Goal: Information Seeking & Learning: Find specific page/section

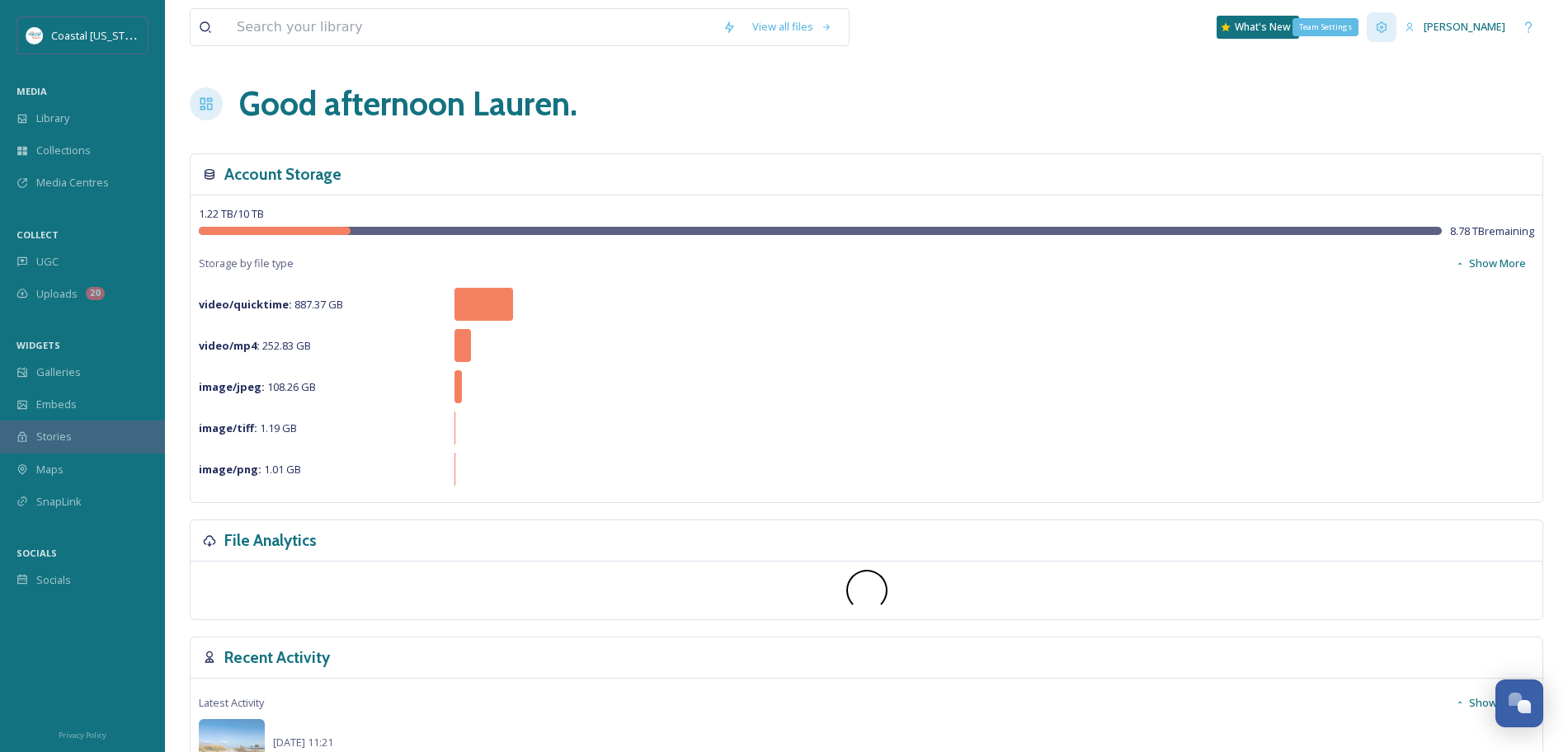
click at [1385, 21] on icon at bounding box center [1381, 27] width 14 height 14
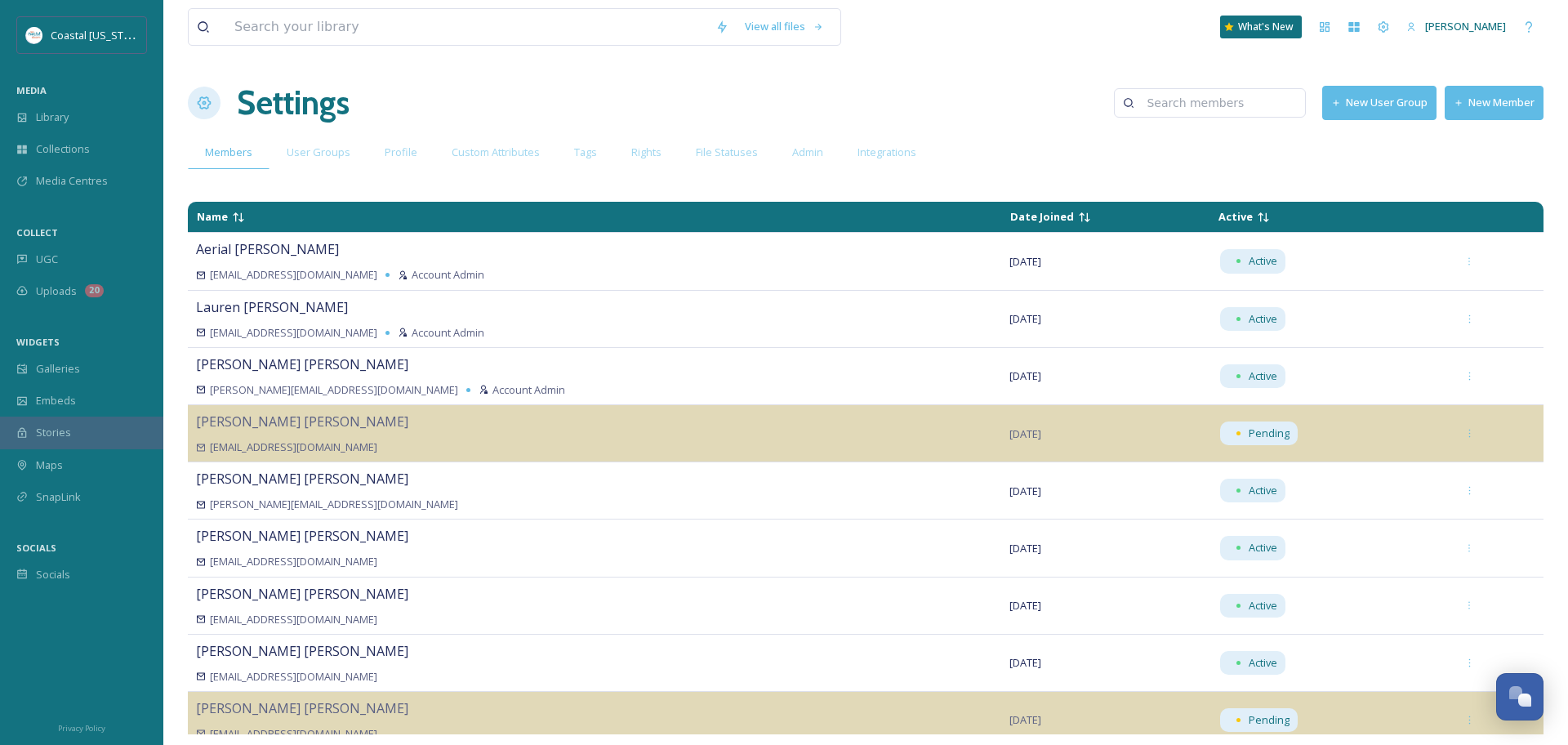
click at [1478, 106] on button "New Member" at bounding box center [1494, 102] width 98 height 33
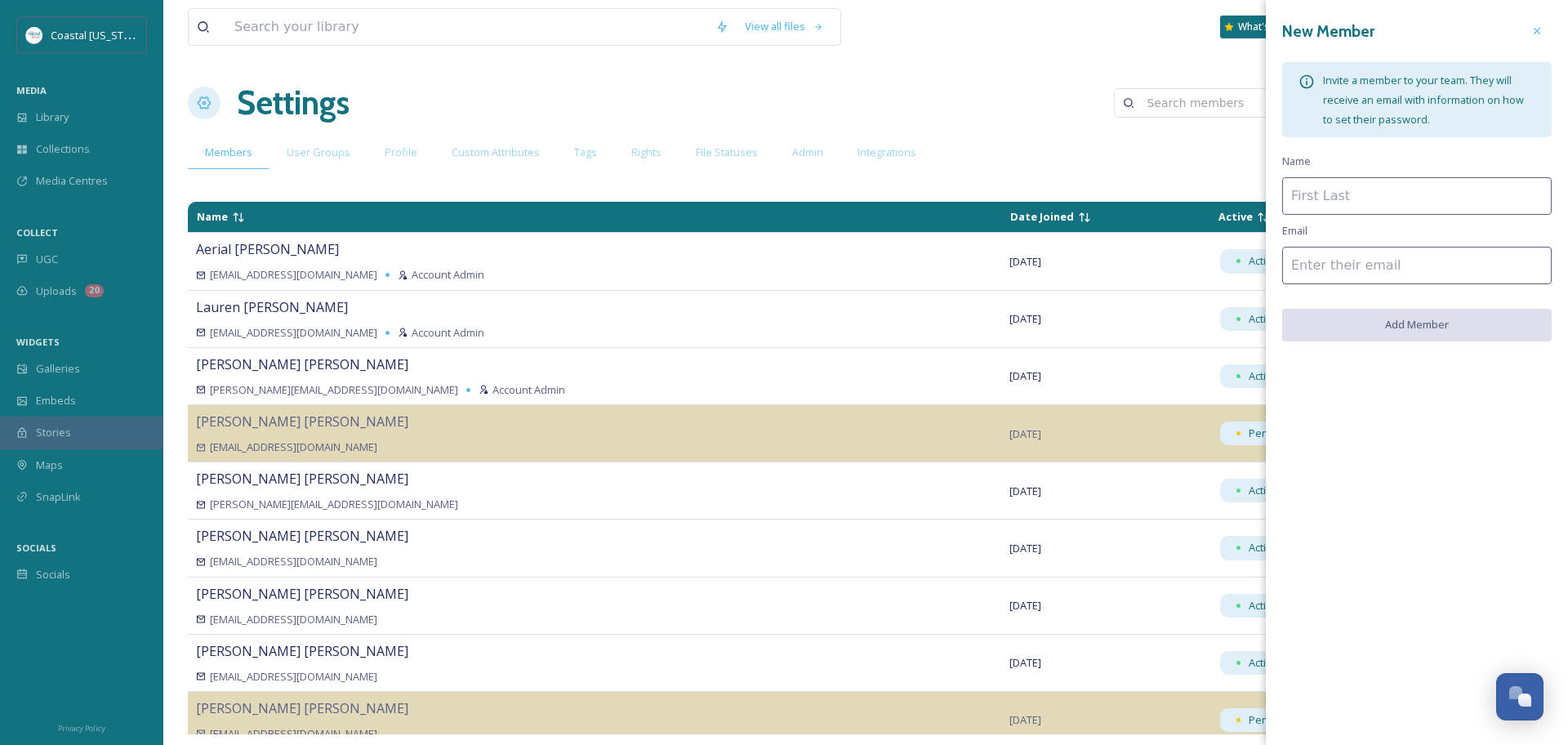
click at [1310, 187] on input at bounding box center [1417, 196] width 269 height 38
type input "[PERSON_NAME]"
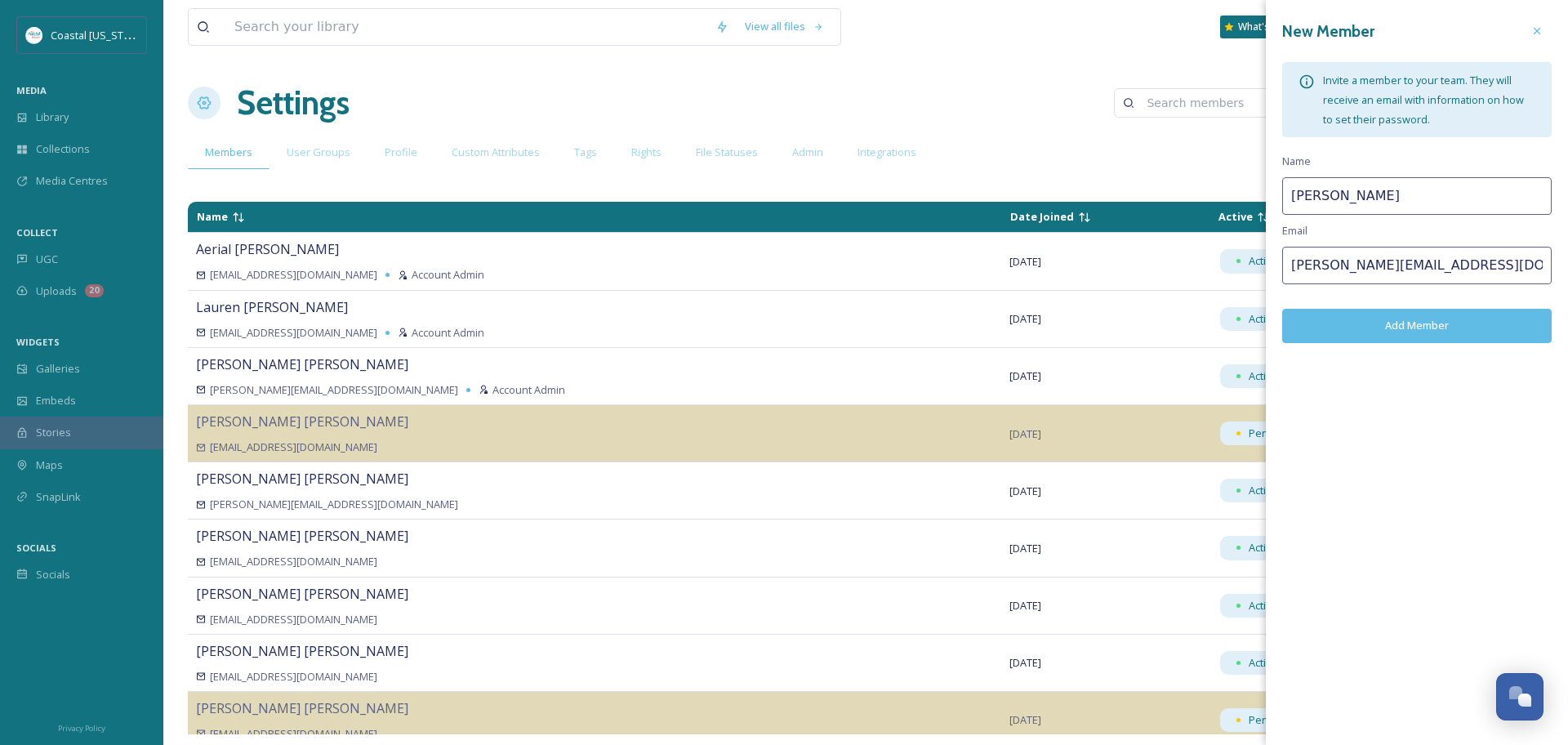
type input "[PERSON_NAME][EMAIL_ADDRESS][DOMAIN_NAME]"
click at [1306, 323] on button "Add Member" at bounding box center [1417, 325] width 269 height 33
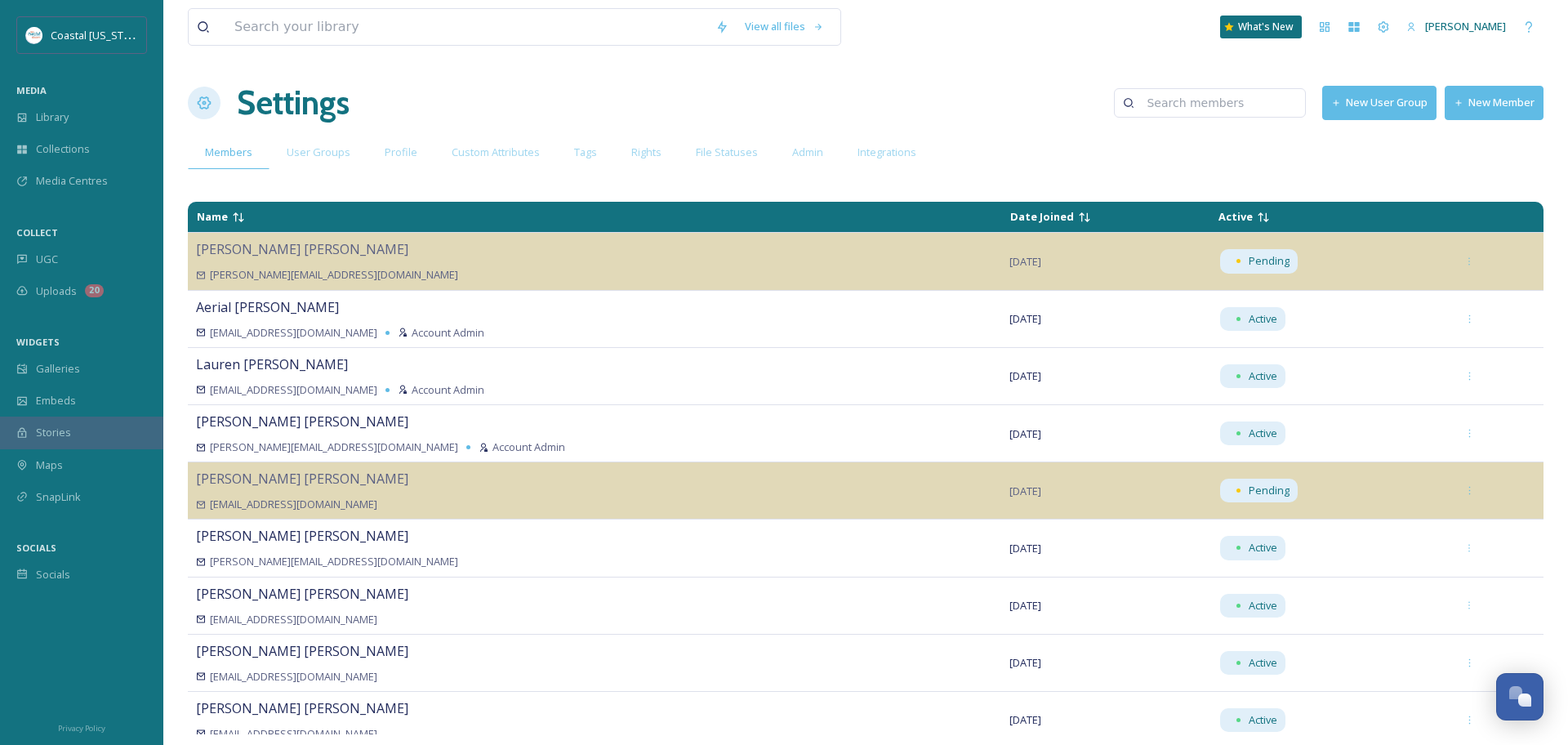
click at [948, 87] on div "Settings New User Group New Member" at bounding box center [865, 103] width 1356 height 49
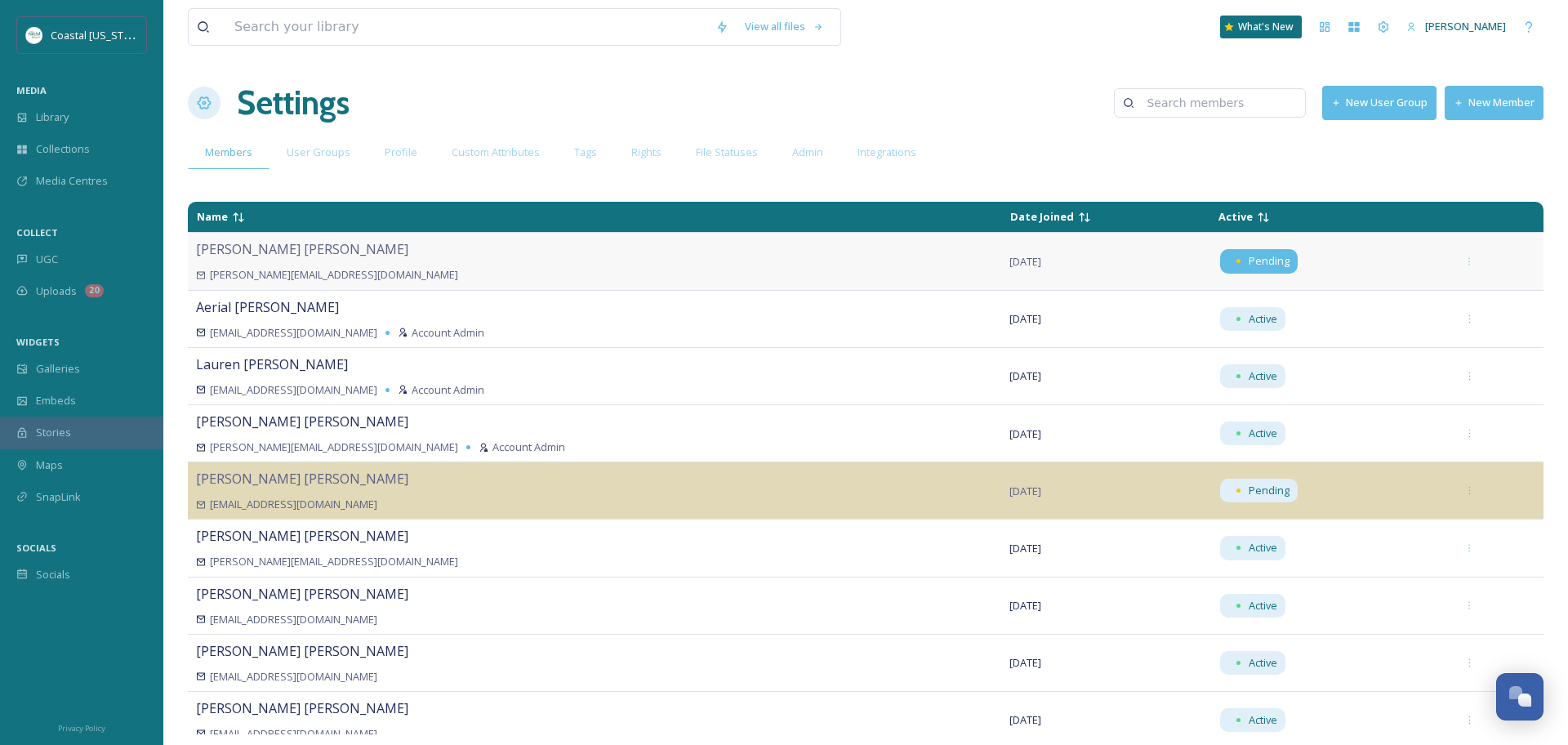
click at [1248, 265] on span "Pending" at bounding box center [1269, 261] width 41 height 15
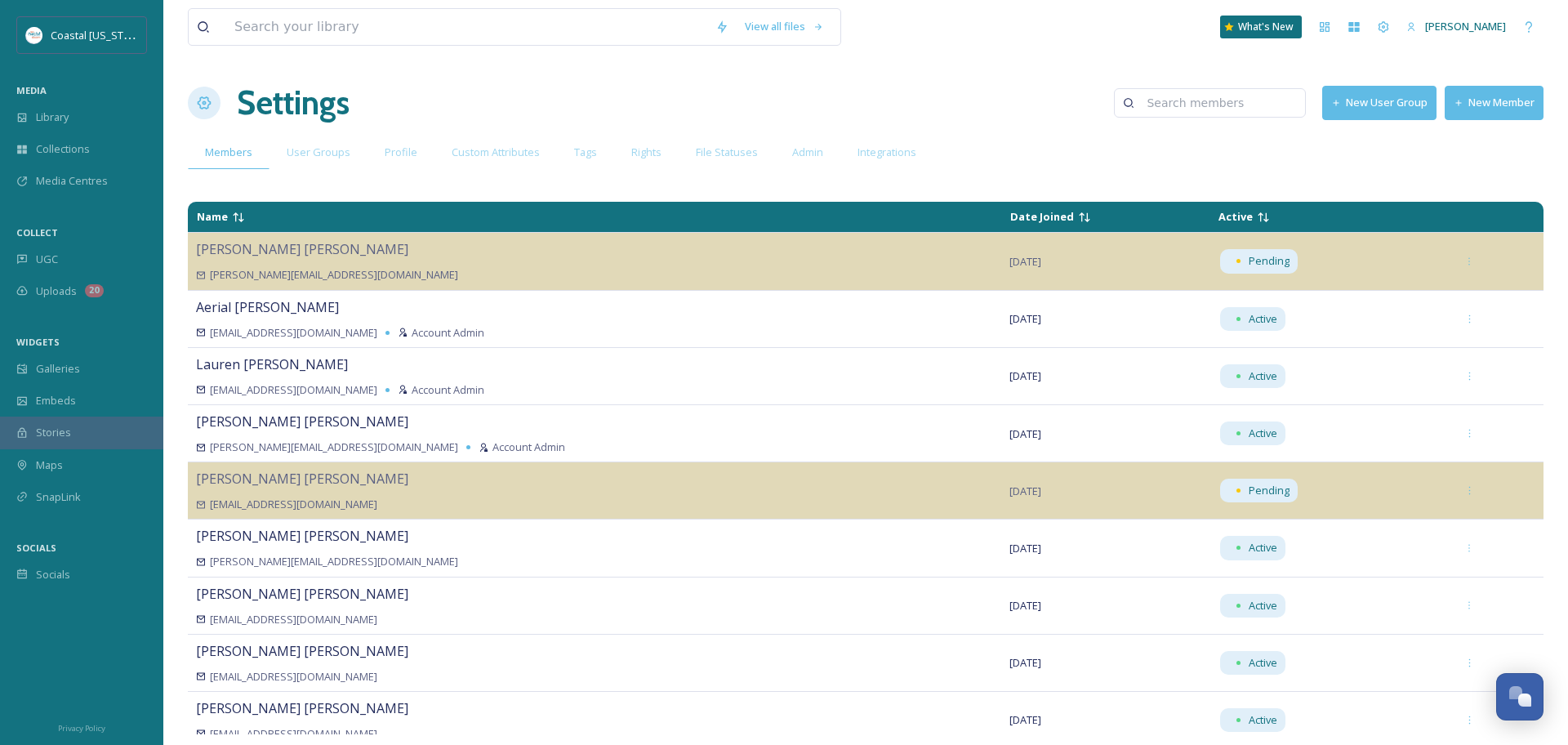
click at [920, 87] on div "Settings New User Group New Member" at bounding box center [865, 103] width 1356 height 49
click at [28, 123] on div "Library" at bounding box center [81, 117] width 164 height 32
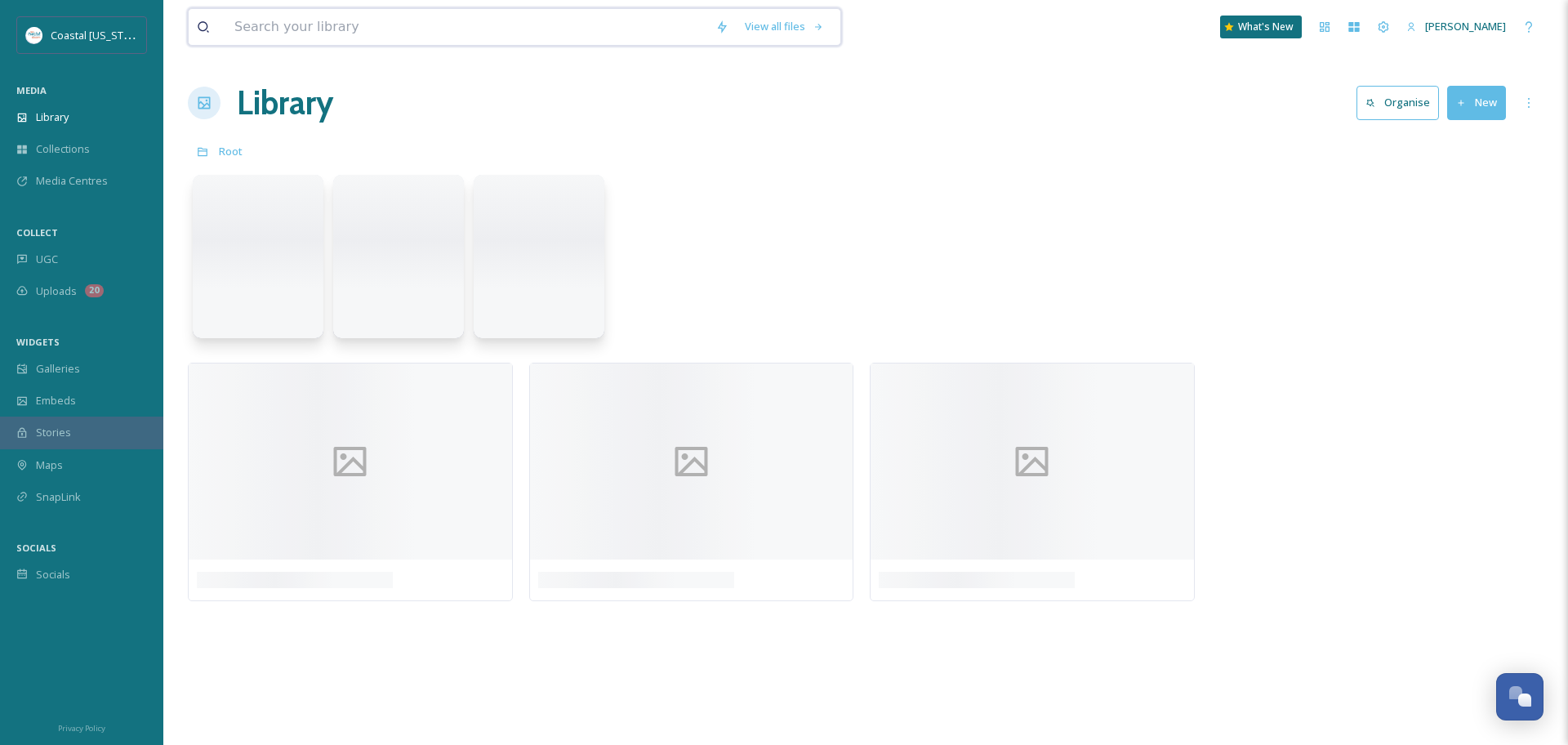
click at [353, 26] on input at bounding box center [466, 27] width 481 height 36
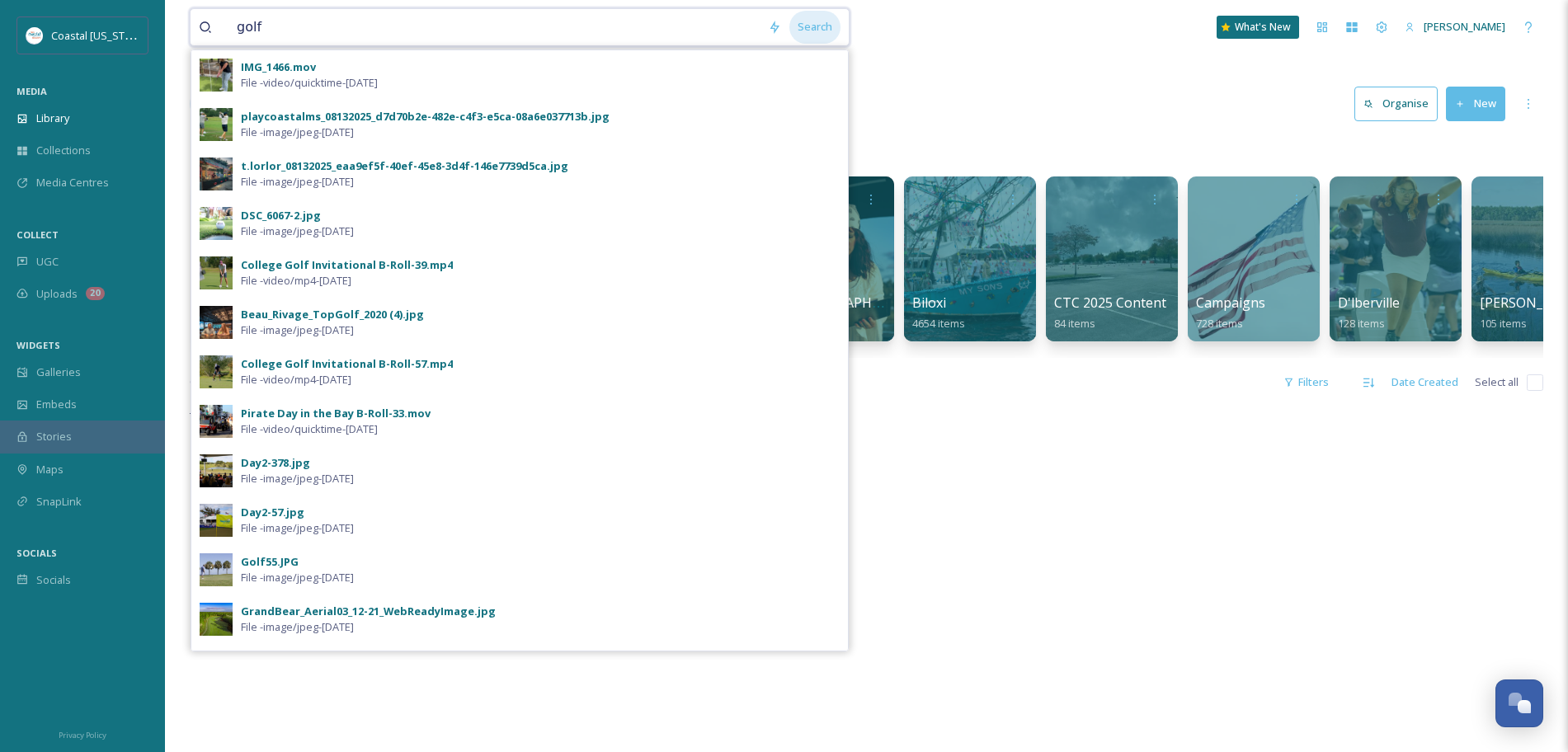
type input "golf"
click at [822, 33] on div "Search" at bounding box center [814, 27] width 52 height 33
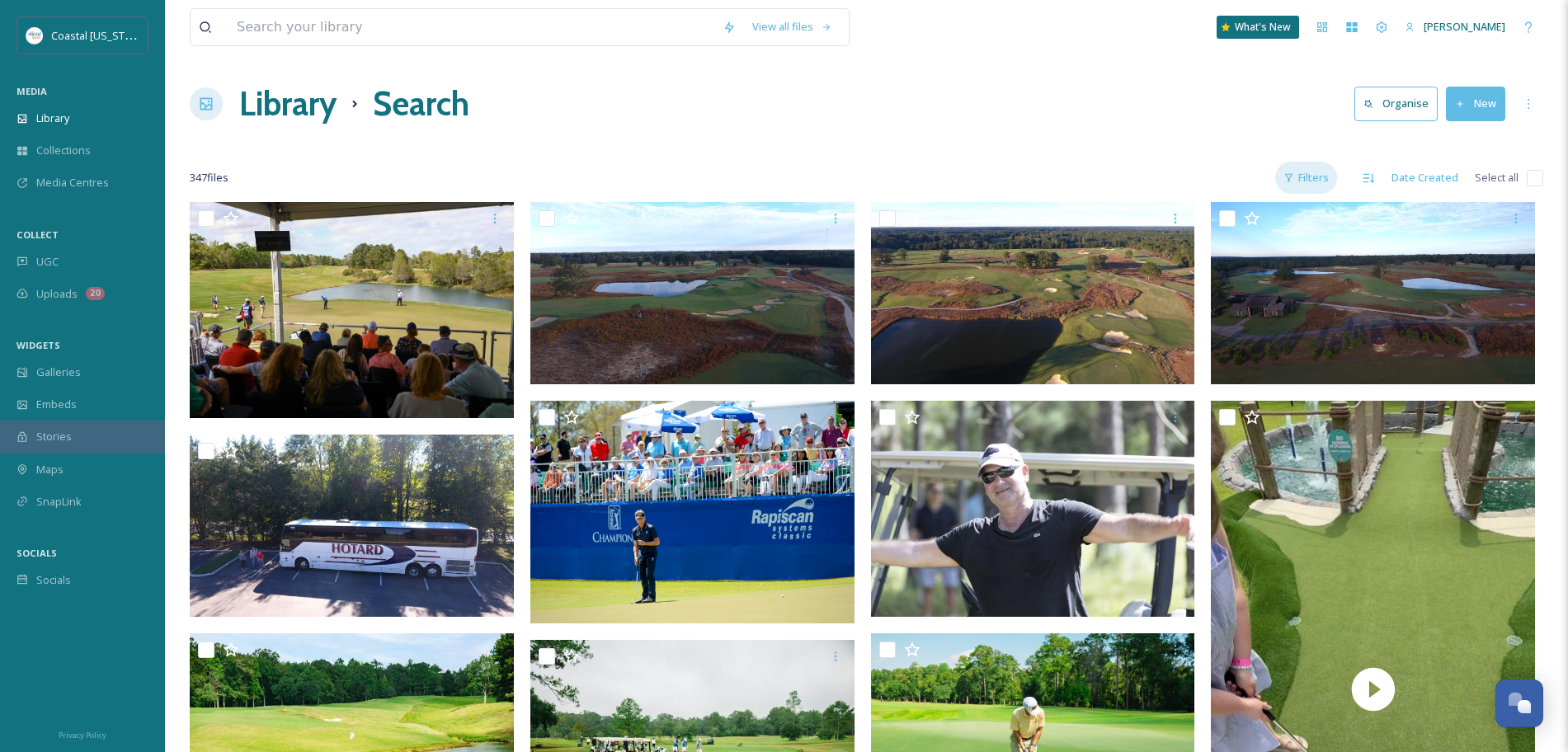
click at [1308, 174] on div "Filters" at bounding box center [1306, 178] width 61 height 33
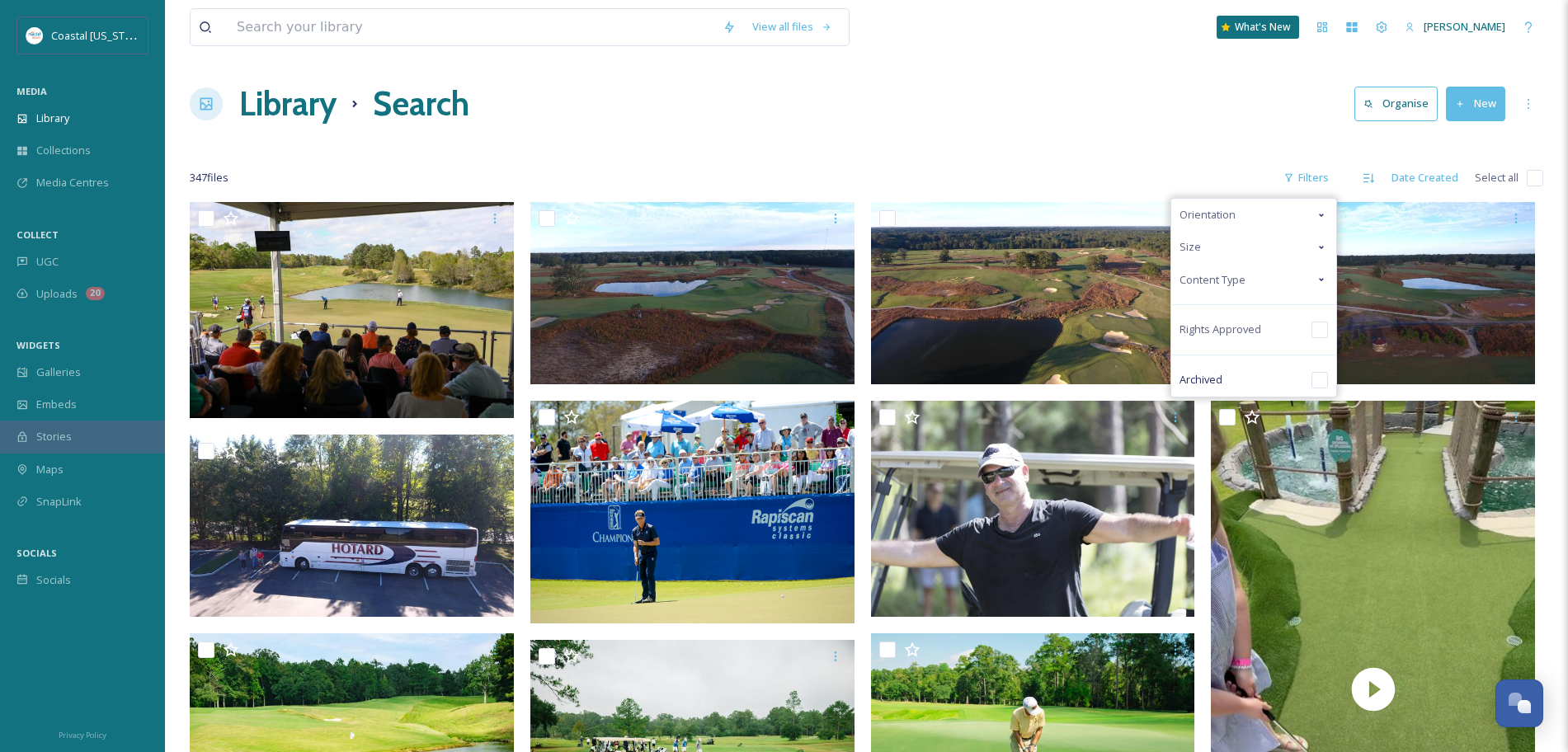
click at [1197, 280] on span "Content Type" at bounding box center [1212, 279] width 66 height 15
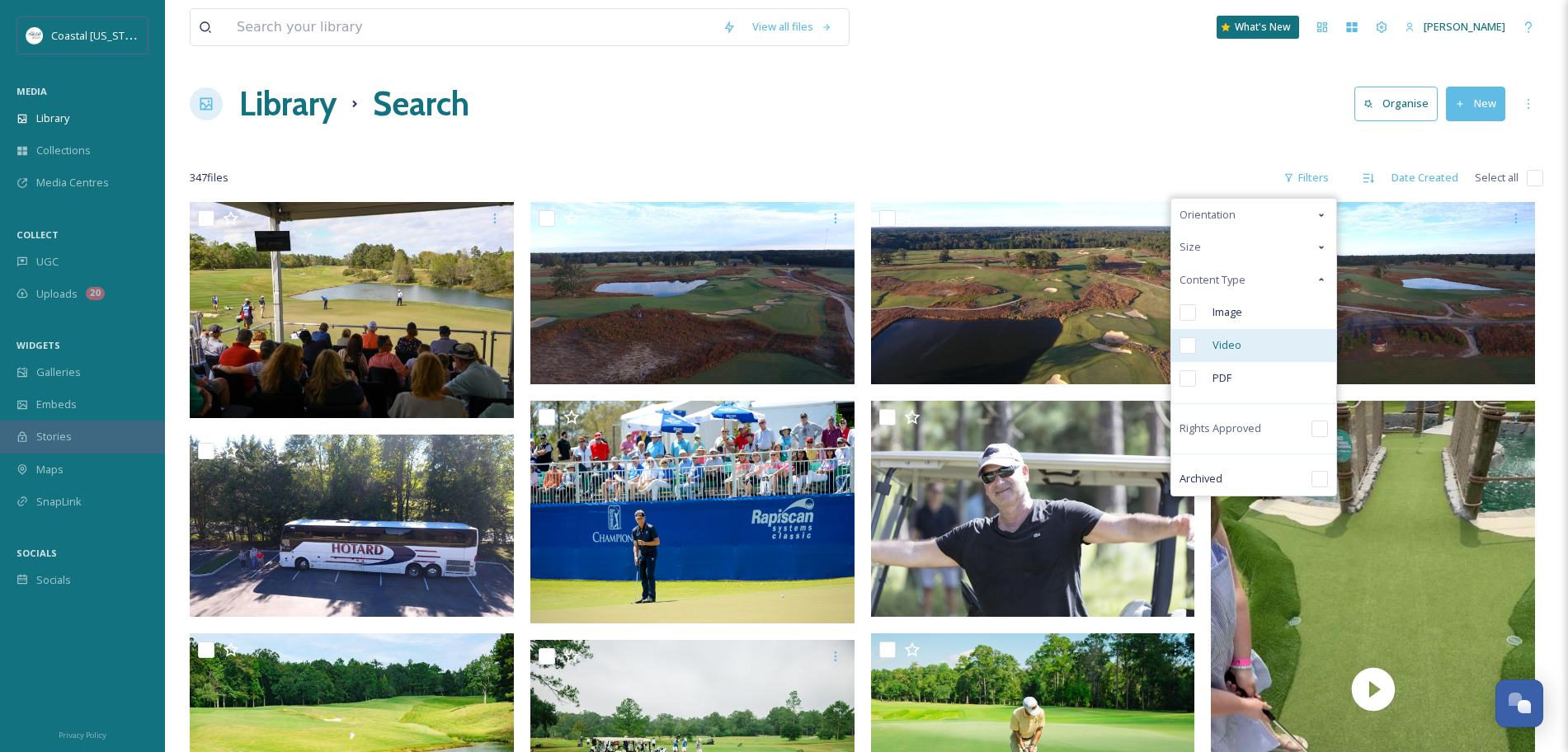
click at [1199, 339] on div "Video" at bounding box center [1253, 345] width 165 height 33
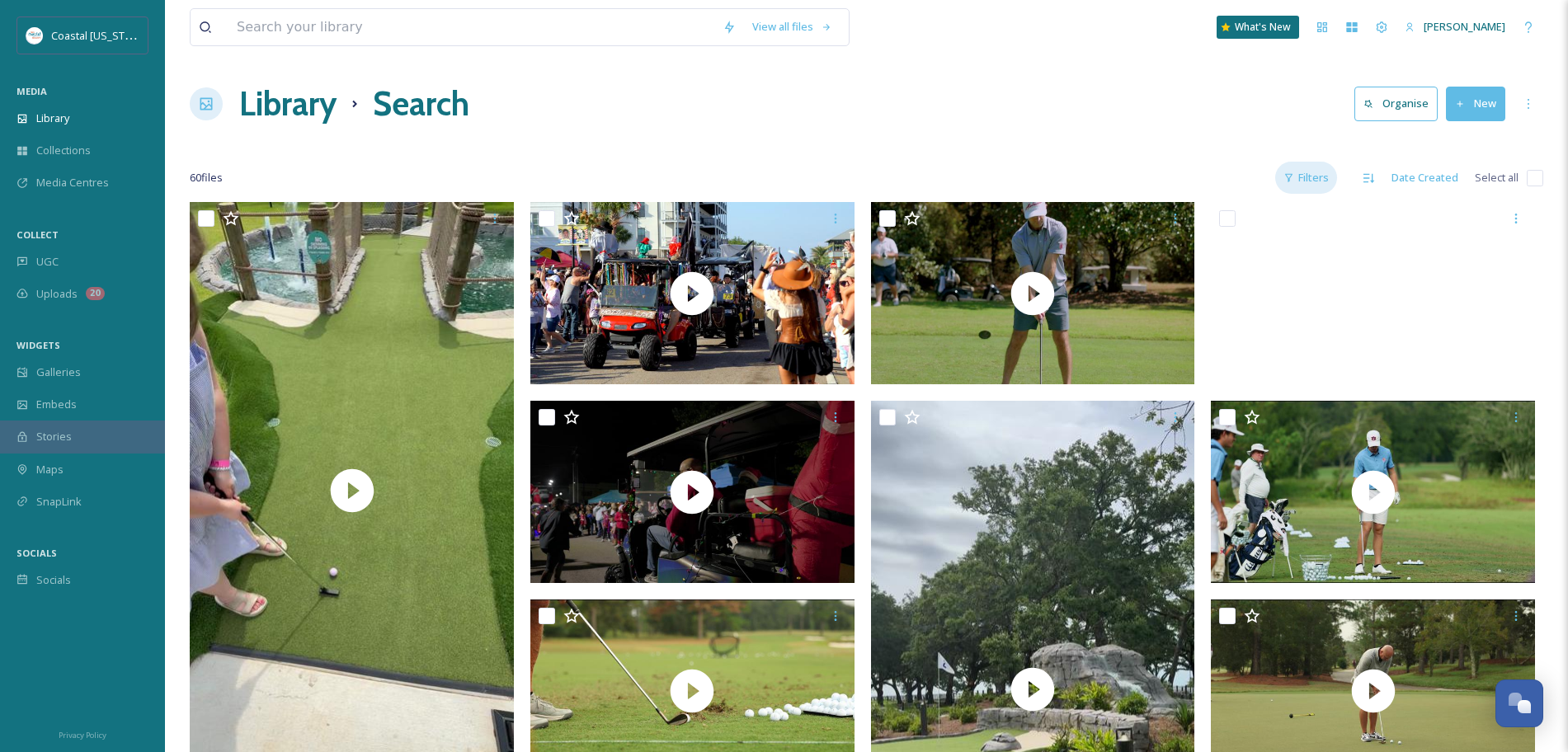
click at [1315, 173] on div "Filters" at bounding box center [1306, 178] width 61 height 33
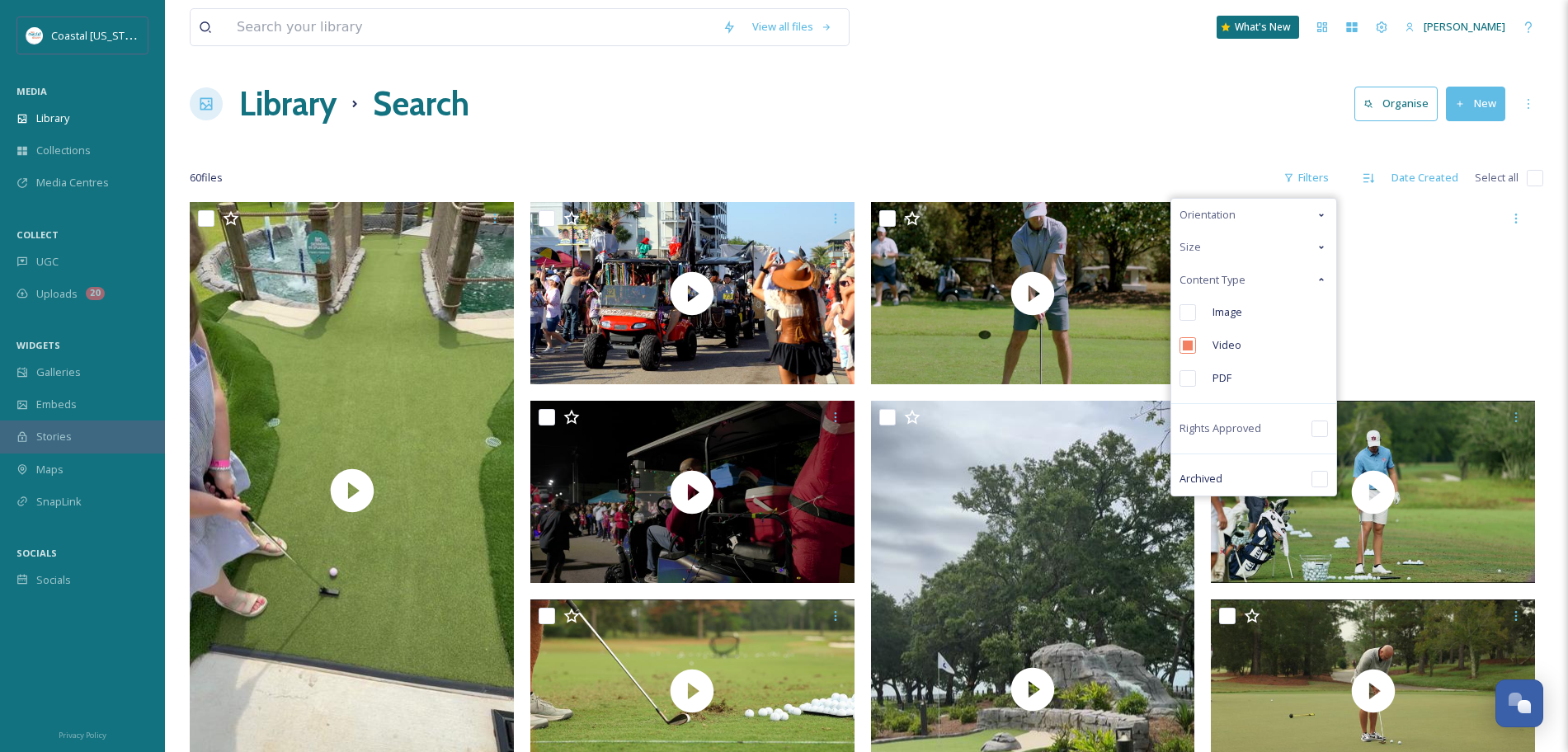
click at [1200, 217] on span "Orientation" at bounding box center [1207, 214] width 56 height 15
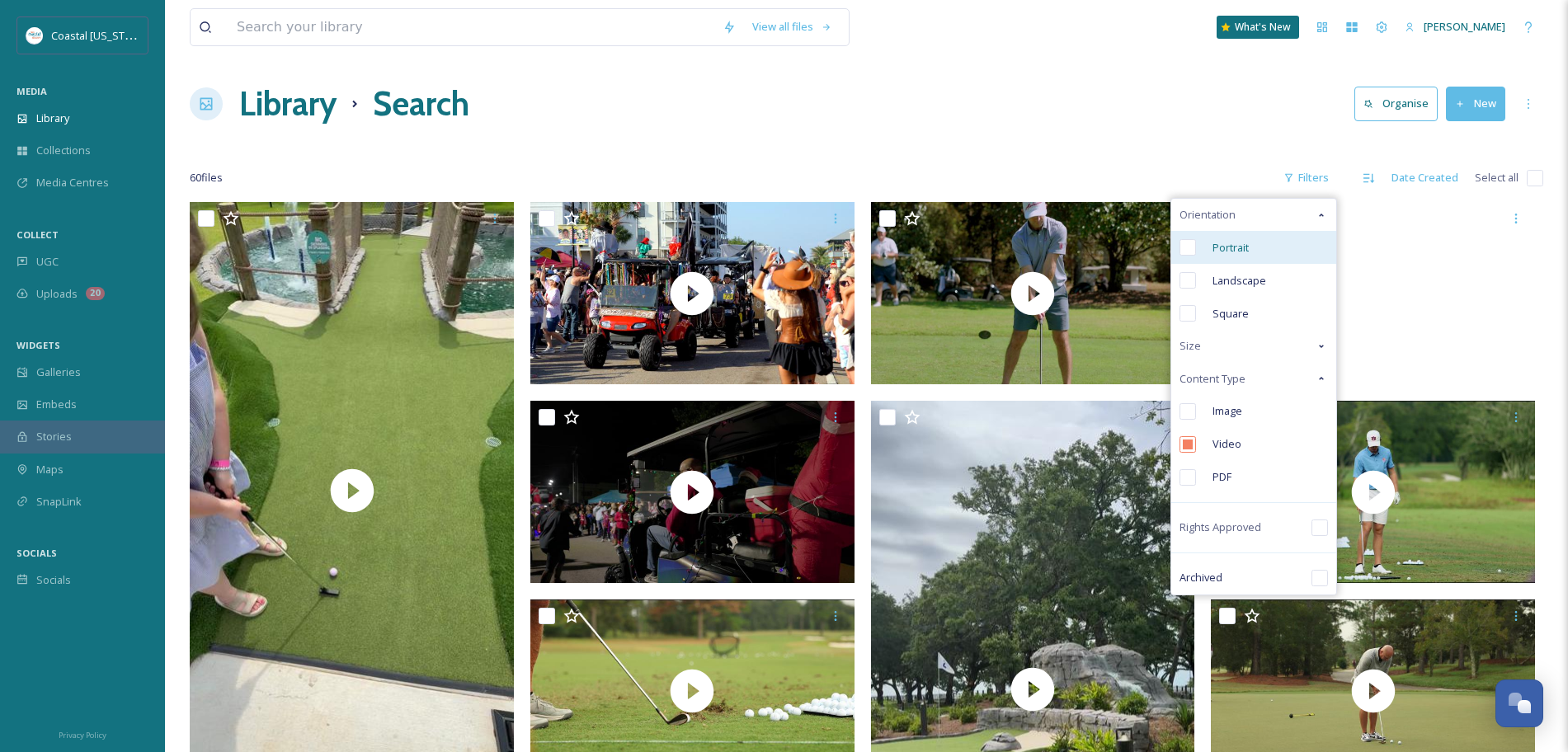
click at [1224, 241] on span "Portrait" at bounding box center [1230, 248] width 36 height 15
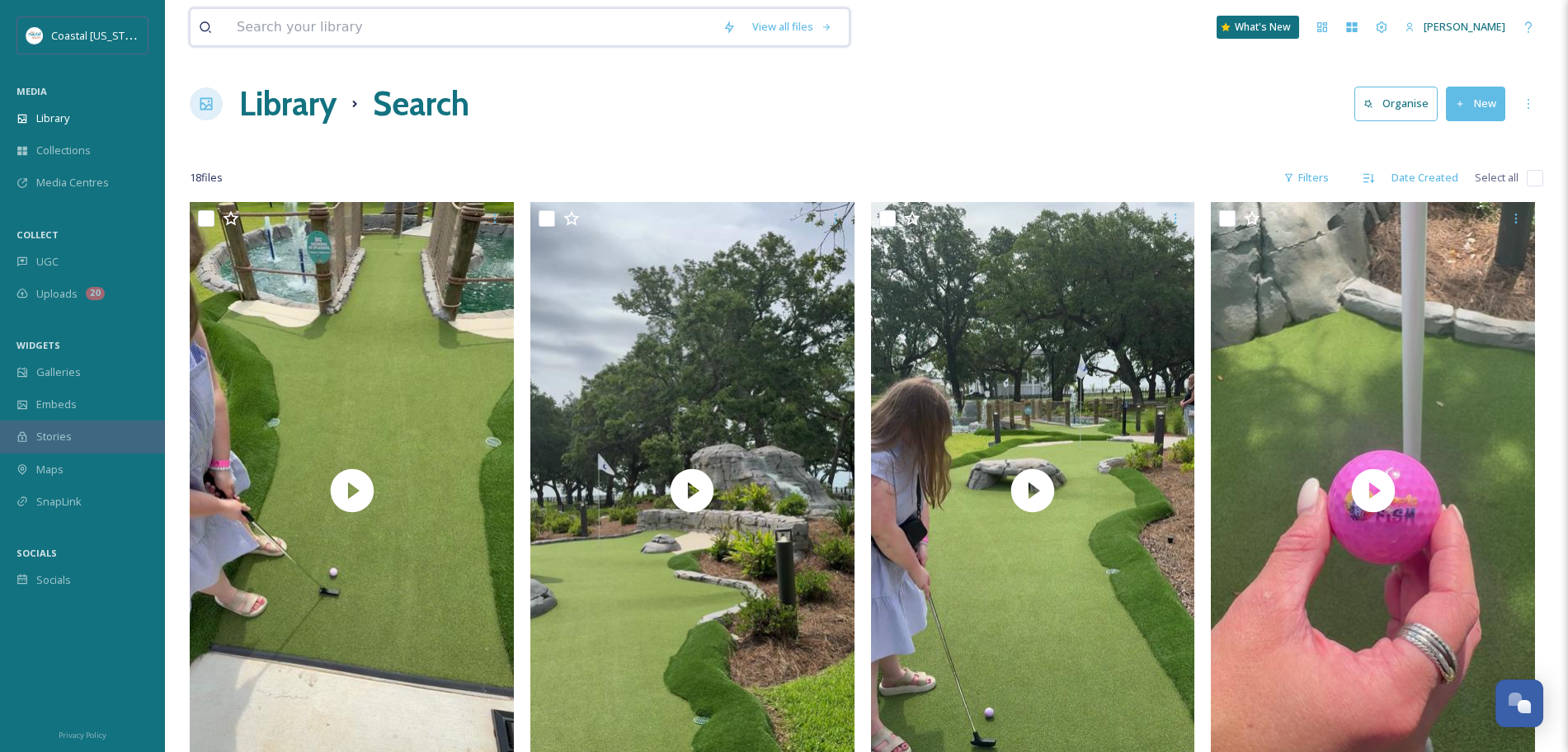
click at [258, 33] on input at bounding box center [471, 27] width 485 height 36
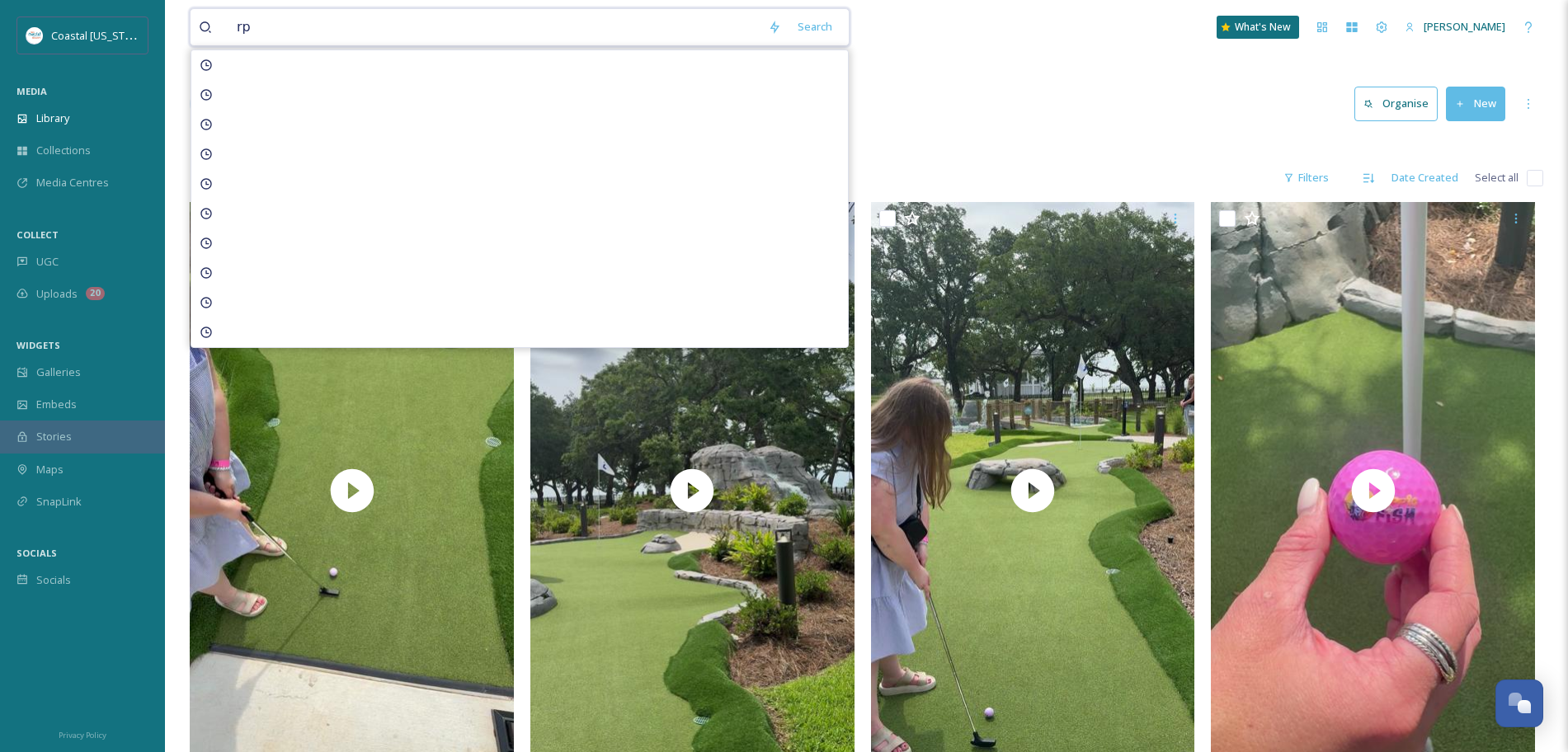
type input "rpf"
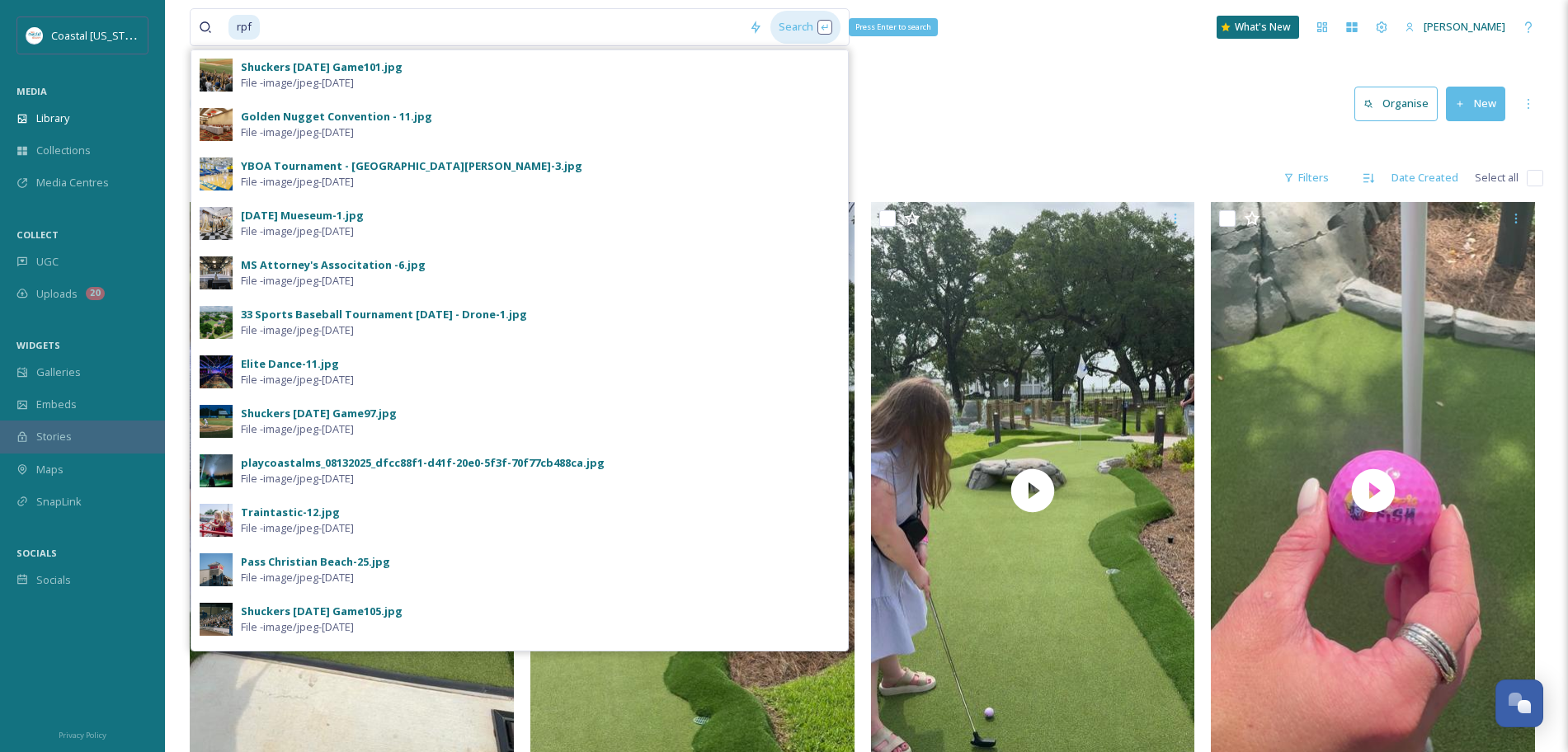
click at [800, 30] on div "Search Press Enter to search" at bounding box center [805, 27] width 70 height 33
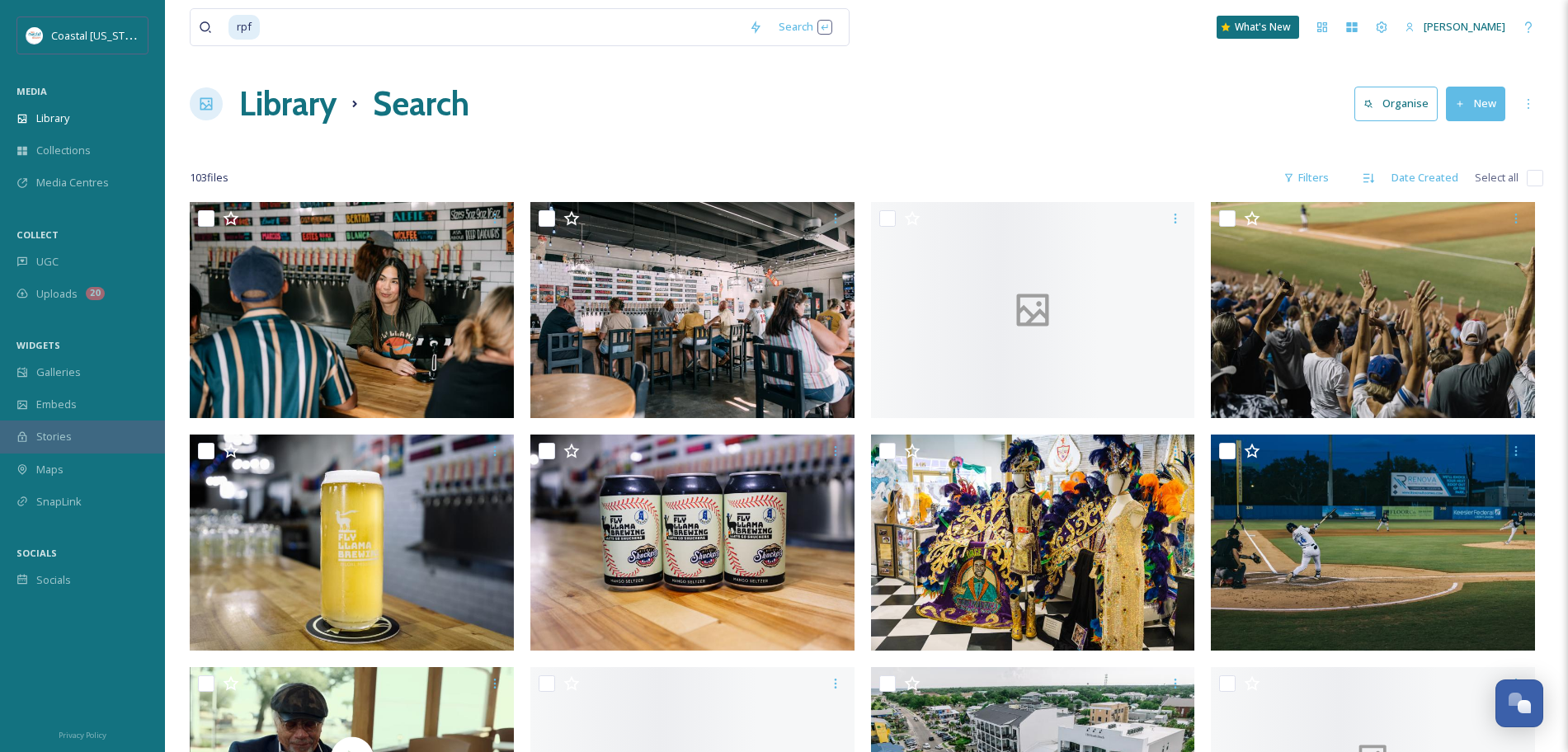
click at [1179, 107] on div "Library Search Organise New" at bounding box center [866, 104] width 1353 height 50
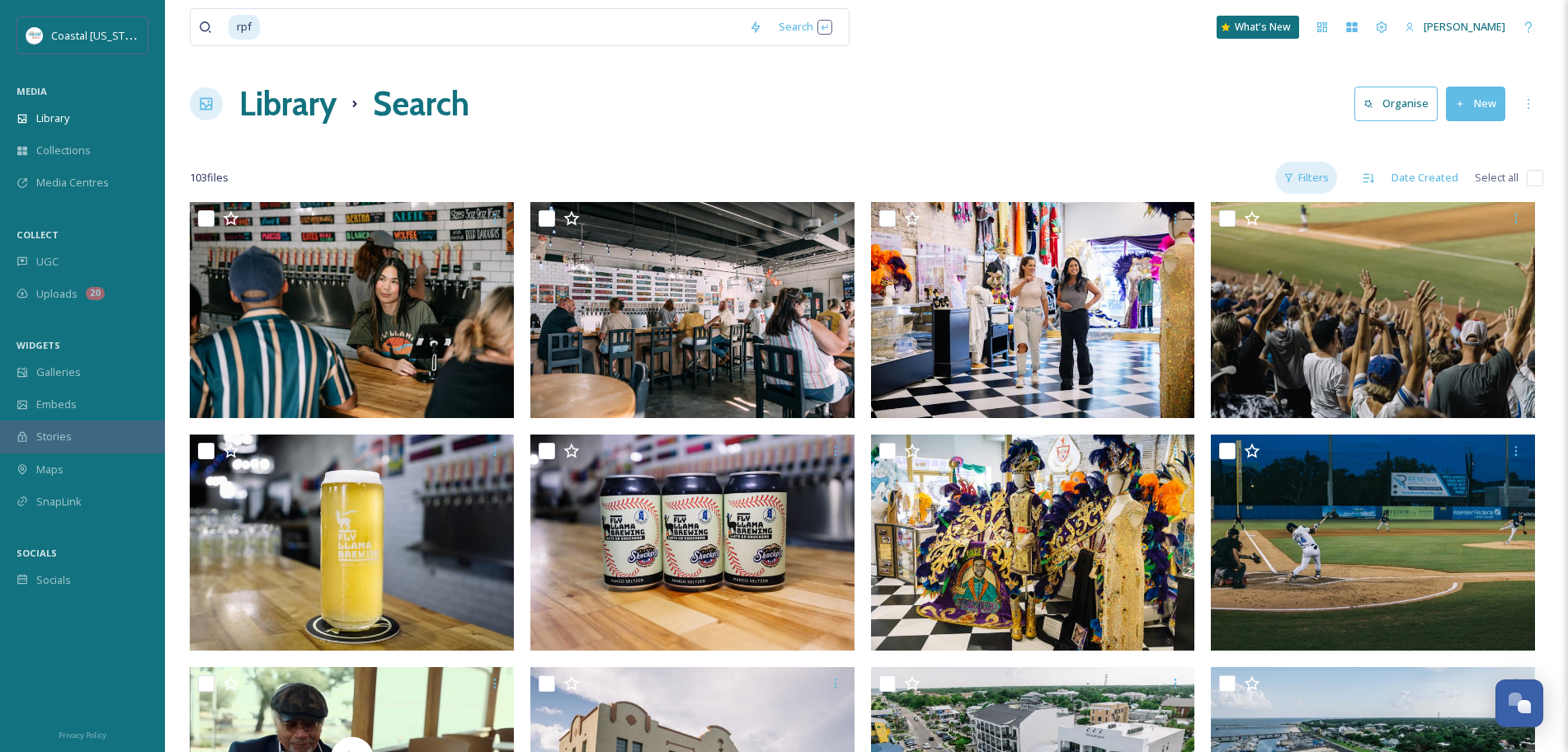
click at [1311, 176] on div "Filters" at bounding box center [1306, 178] width 61 height 33
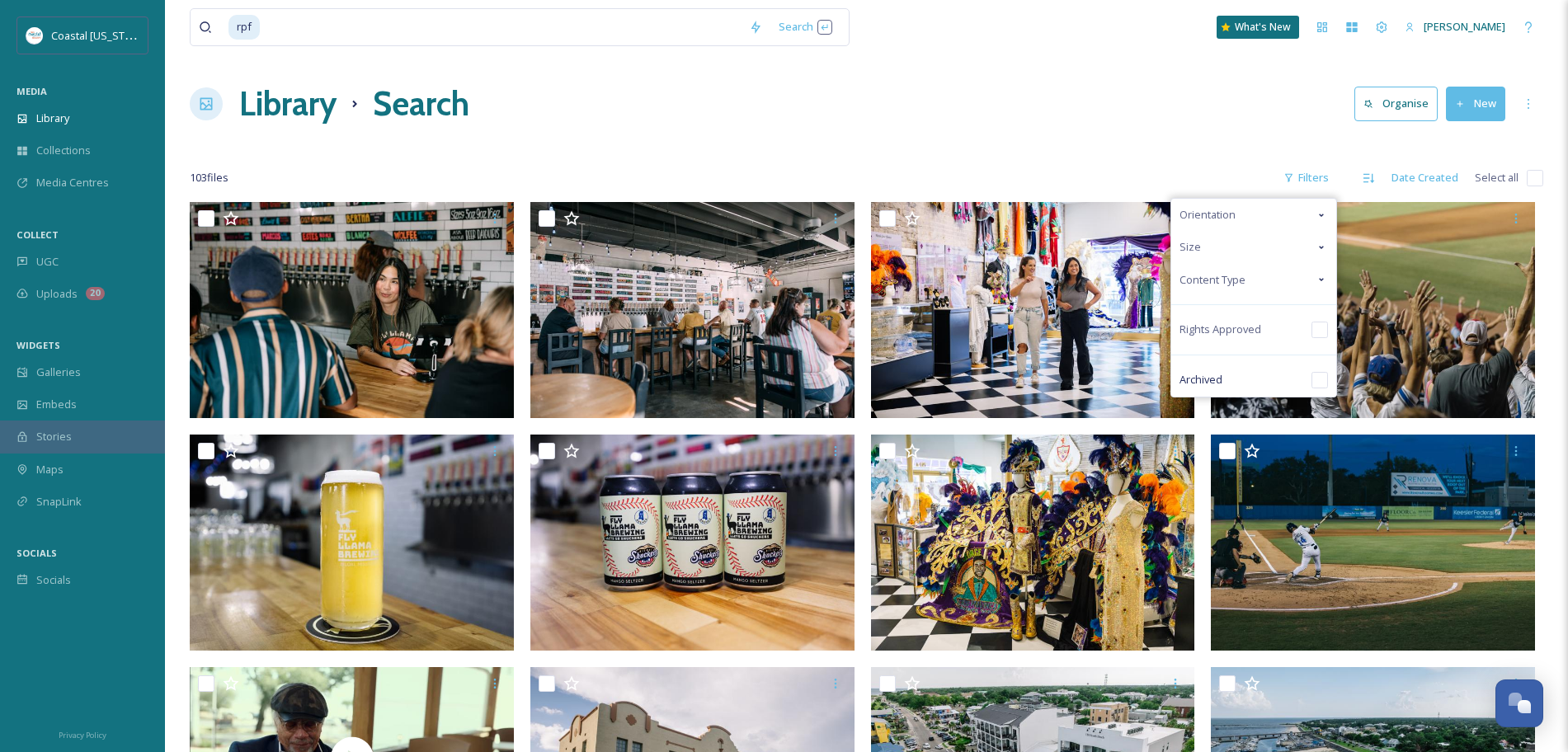
click at [1233, 272] on span "Content Type" at bounding box center [1212, 279] width 66 height 15
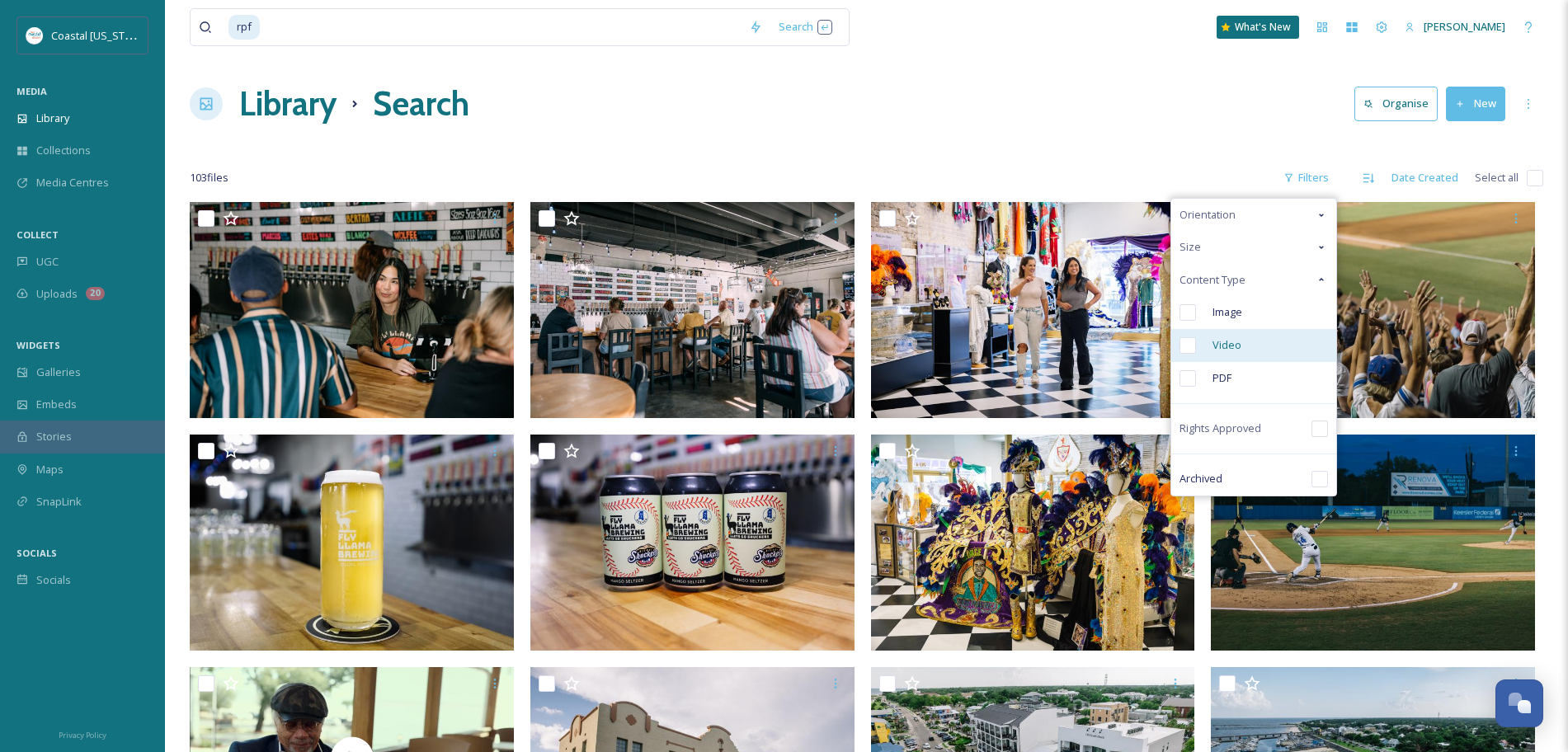
click at [1221, 349] on span "Video" at bounding box center [1226, 344] width 29 height 15
